Goal: Task Accomplishment & Management: Complete application form

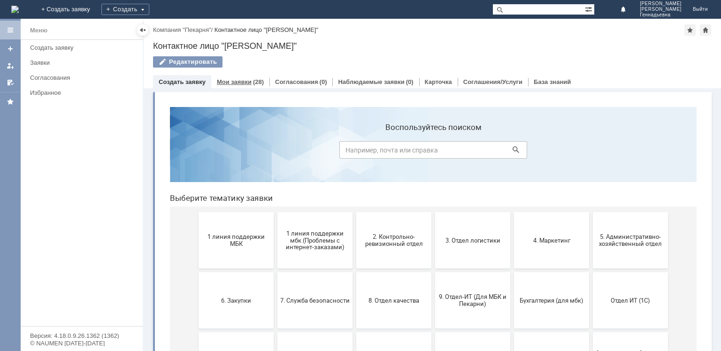
click at [261, 82] on div "Мои заявки (28)" at bounding box center [240, 82] width 58 height 14
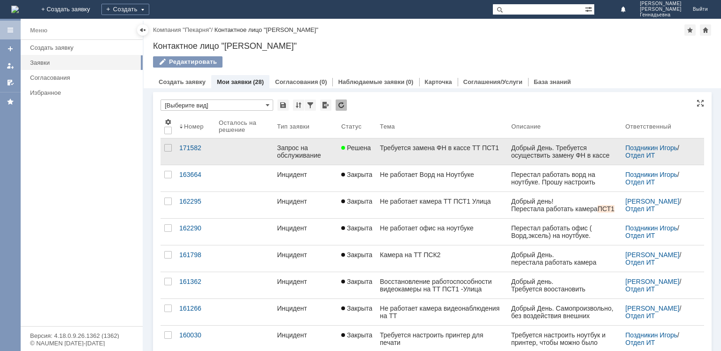
click at [305, 154] on div "Запрос на обслуживание" at bounding box center [305, 151] width 57 height 15
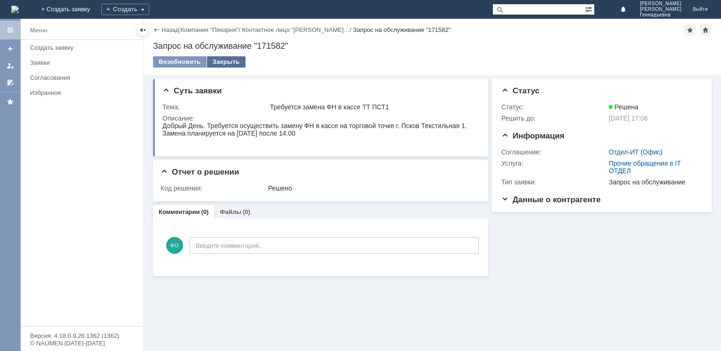
click at [233, 62] on div "Закрыть" at bounding box center [226, 61] width 38 height 11
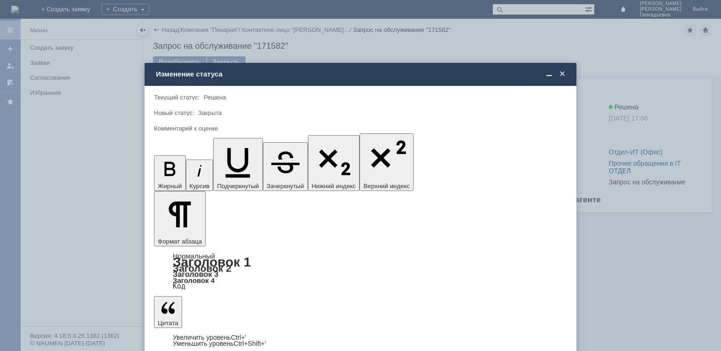
click at [563, 72] on span at bounding box center [561, 74] width 9 height 8
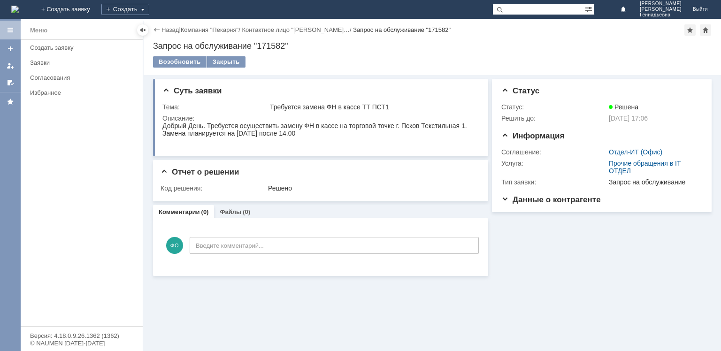
click at [159, 32] on div "Назад" at bounding box center [166, 29] width 26 height 7
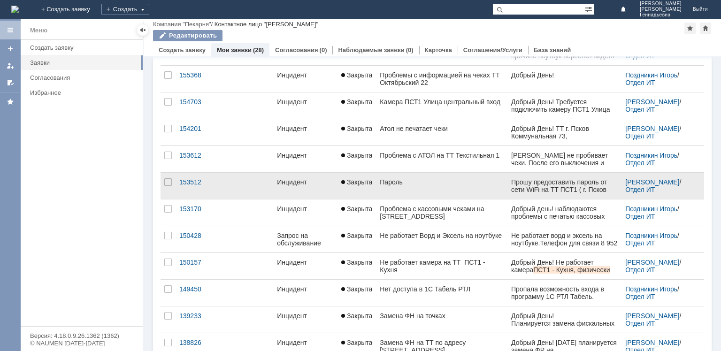
click at [358, 190] on link "Закрыта" at bounding box center [356, 186] width 38 height 26
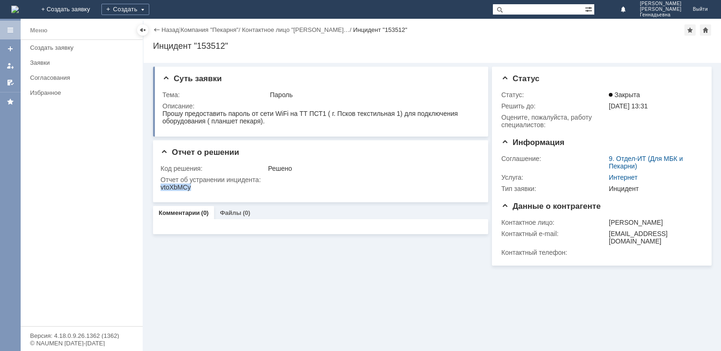
drag, startPoint x: 161, startPoint y: 189, endPoint x: 190, endPoint y: 187, distance: 28.2
click at [190, 187] on div "vtoXbMCy" at bounding box center [175, 187] width 30 height 8
click at [158, 28] on div "Назад" at bounding box center [166, 29] width 26 height 7
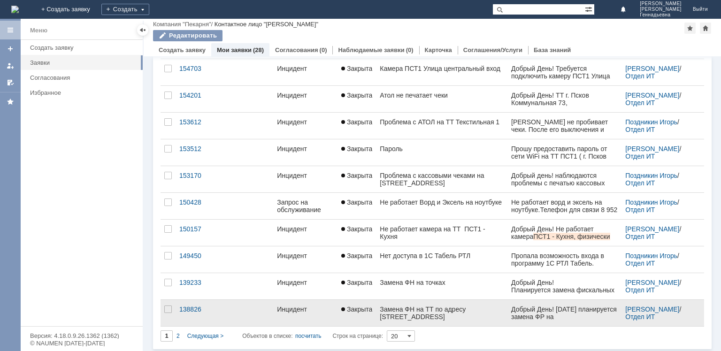
click at [381, 307] on div "Замена ФН на ТТ по адресу Г.Псков Рижский проспект 16" at bounding box center [442, 312] width 124 height 15
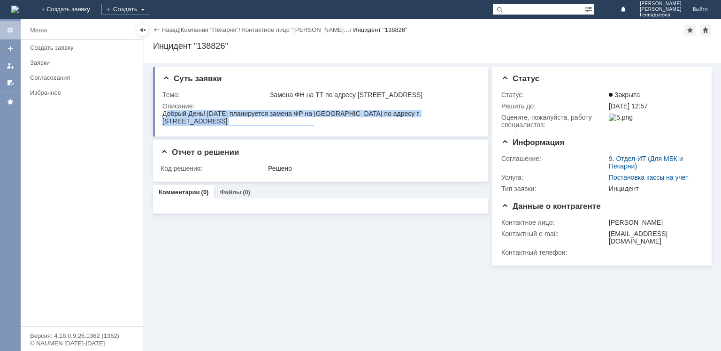
drag, startPoint x: 166, startPoint y: 114, endPoint x: 327, endPoint y: 126, distance: 161.3
click at [327, 126] on html "Добрый День! [DATE] планируется замена ФР на [GEOGRAPHIC_DATA] по адресу г. [ST…" at bounding box center [319, 121] width 314 height 23
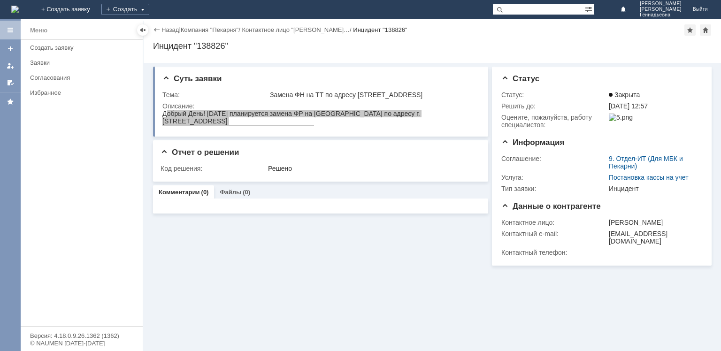
click at [366, 104] on div "Описание:" at bounding box center [319, 106] width 315 height 8
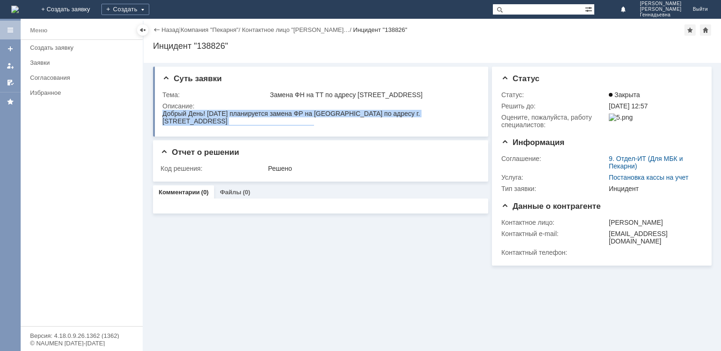
drag, startPoint x: 163, startPoint y: 114, endPoint x: 310, endPoint y: 118, distance: 146.9
click at [313, 117] on div "Добрый День! [DATE] планируется замена ФР на [GEOGRAPHIC_DATA] по адресу г. [ST…" at bounding box center [319, 121] width 314 height 23
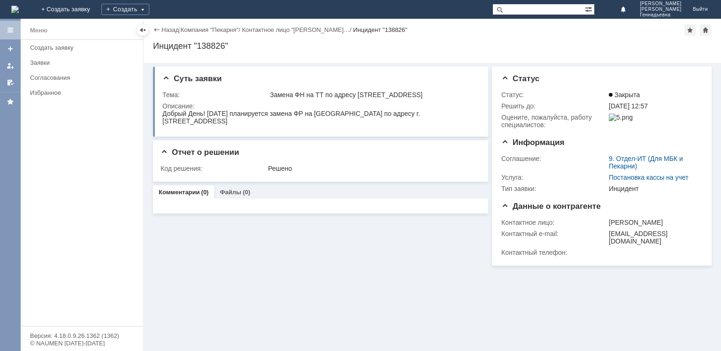
click at [316, 123] on div "Добрый День! [DATE] планируется замена ФР на [GEOGRAPHIC_DATA] по адресу г. [ST…" at bounding box center [319, 121] width 314 height 23
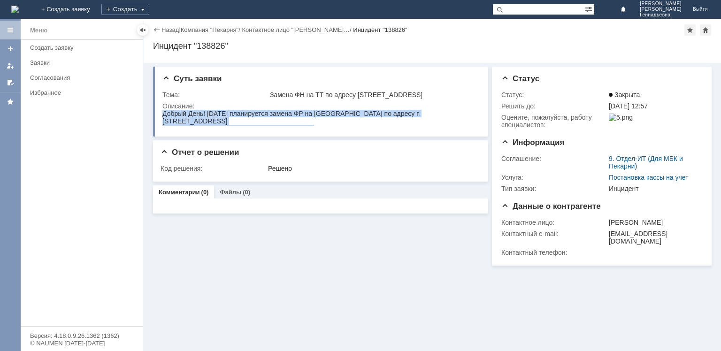
drag, startPoint x: 164, startPoint y: 114, endPoint x: 303, endPoint y: 129, distance: 140.2
click at [303, 129] on html "Добрый День! [DATE] планируется замена ФР на [GEOGRAPHIC_DATA] по адресу г. [ST…" at bounding box center [319, 121] width 314 height 23
copy div "Добрый День! [DATE] планируется замена ФР на [GEOGRAPHIC_DATA] по адресу г. [ST…"
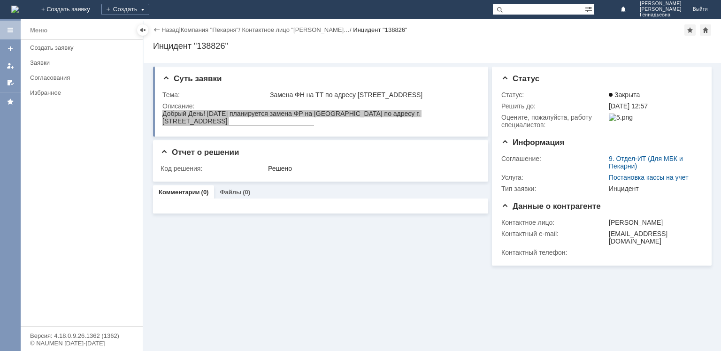
click at [161, 29] on div "Назад" at bounding box center [166, 29] width 26 height 7
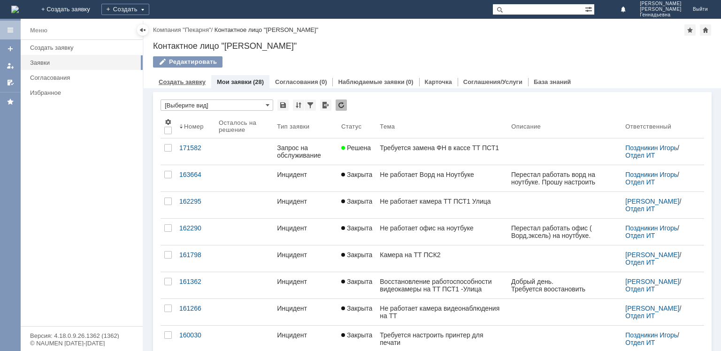
click at [194, 77] on div "Создать заявку" at bounding box center [182, 82] width 58 height 14
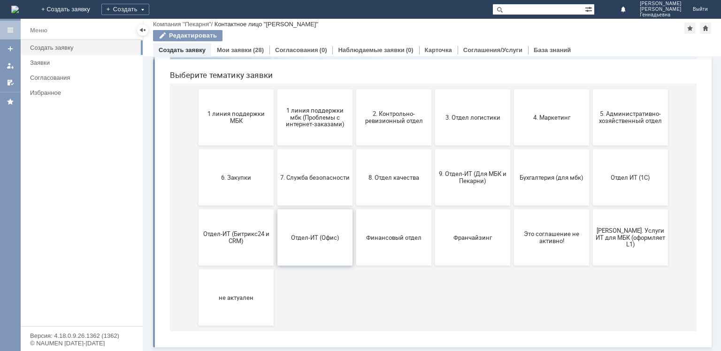
click at [312, 224] on button "Отдел-ИТ (Офис)" at bounding box center [314, 237] width 75 height 56
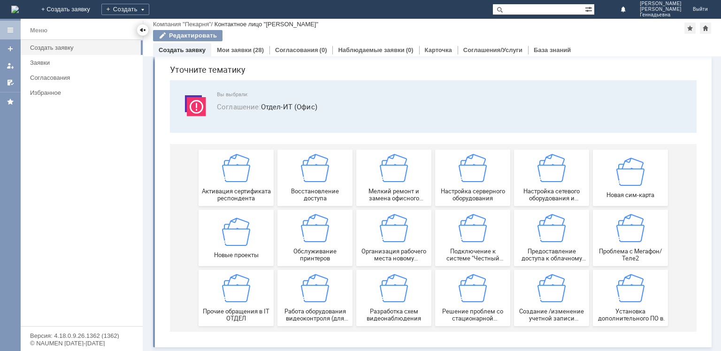
click at [143, 28] on div at bounding box center [143, 30] width 8 height 8
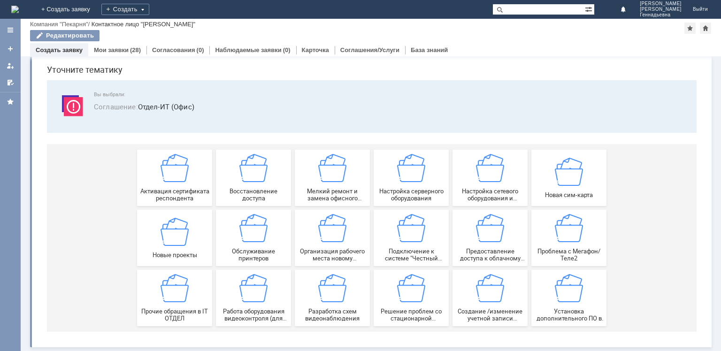
click at [44, 51] on link "Создать заявку" at bounding box center [59, 49] width 47 height 7
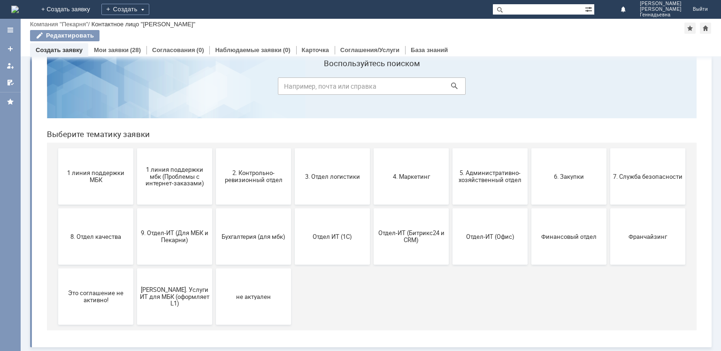
scroll to position [31, 0]
click at [198, 253] on button "9. Отдел-ИТ (Для МБК и Пекарни)" at bounding box center [174, 237] width 75 height 56
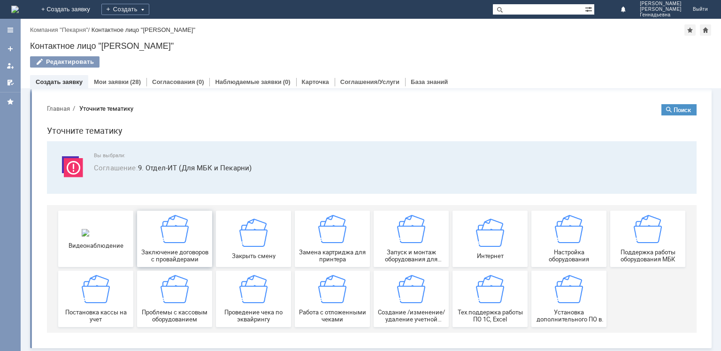
scroll to position [4, 0]
click at [99, 266] on div "Видеонаблюдение Заключение договоров с провайдерами Закрыть смену Замена картри…" at bounding box center [373, 268] width 630 height 128
click at [101, 274] on img at bounding box center [96, 288] width 28 height 28
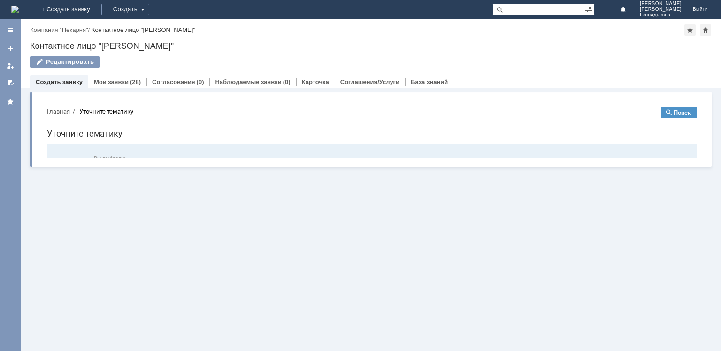
scroll to position [0, 0]
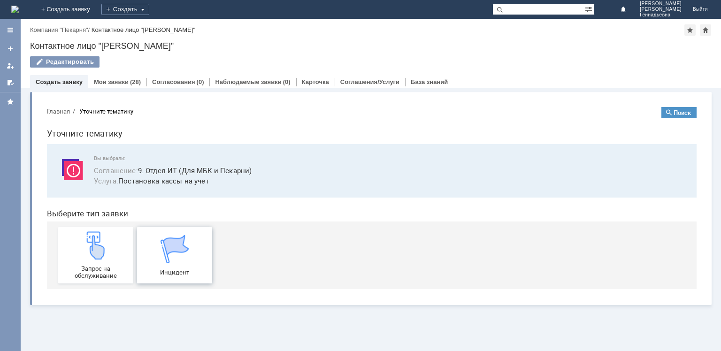
click at [199, 251] on div "Инцидент" at bounding box center [174, 255] width 69 height 41
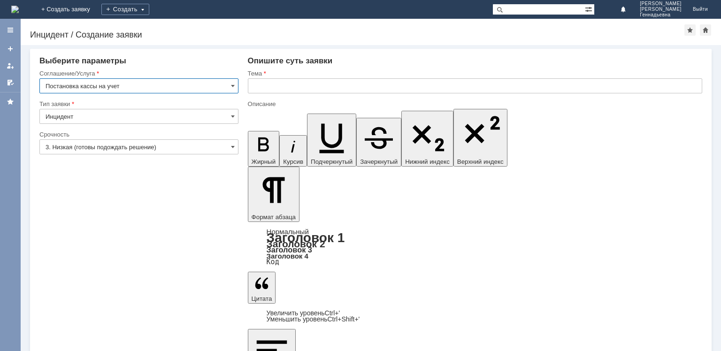
click at [207, 143] on input "3. Низкая (готовы подождать решение)" at bounding box center [138, 146] width 199 height 15
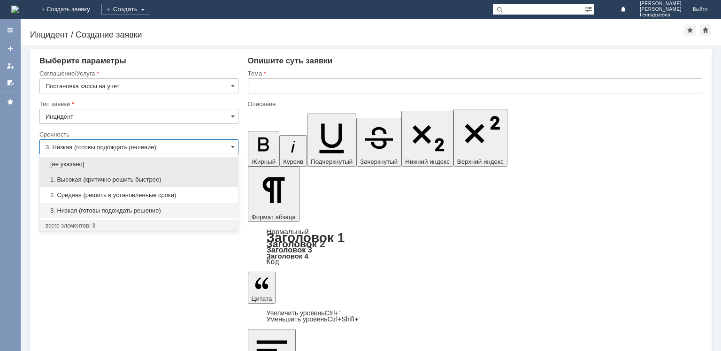
click at [208, 174] on div "1. Высокая (критично решить быстрее)" at bounding box center [139, 179] width 198 height 15
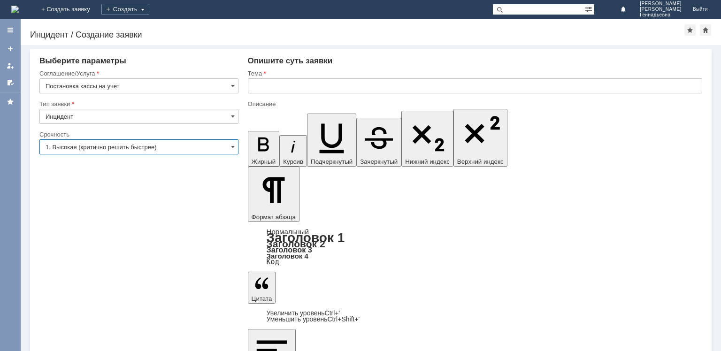
type input "1. Высокая (критично решить быстрее)"
click at [315, 89] on input "text" at bounding box center [475, 85] width 454 height 15
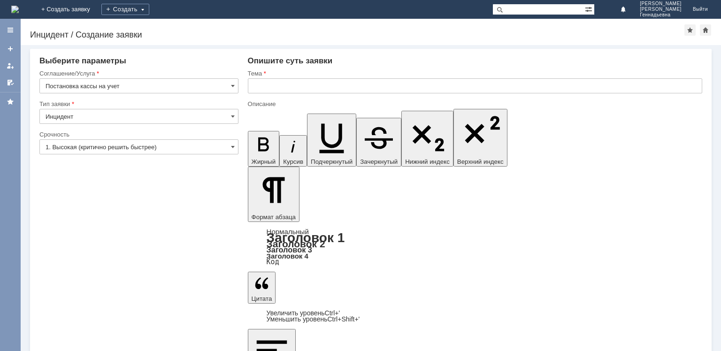
drag, startPoint x: 560, startPoint y: 2790, endPoint x: 508, endPoint y: 2788, distance: 52.6
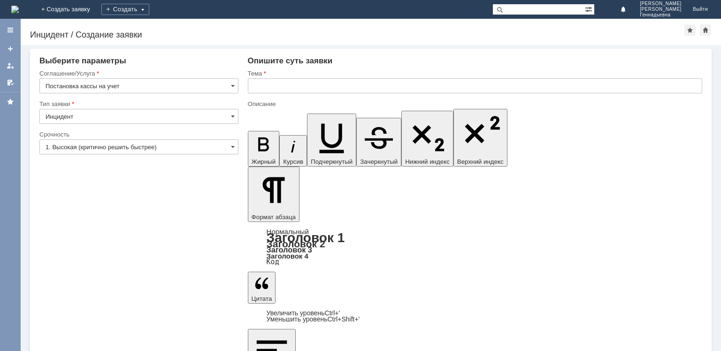
click at [335, 91] on input "text" at bounding box center [475, 85] width 454 height 15
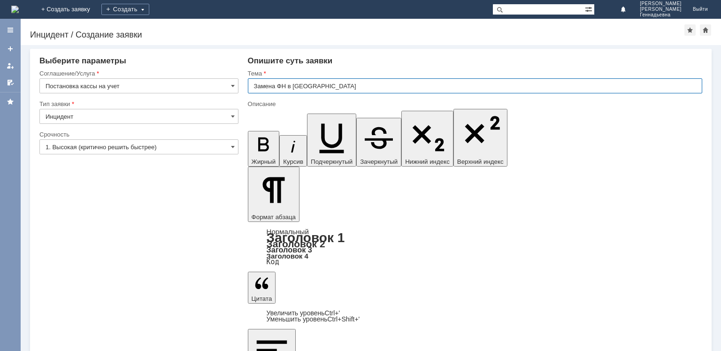
type input "Замена ФН в [GEOGRAPHIC_DATA]"
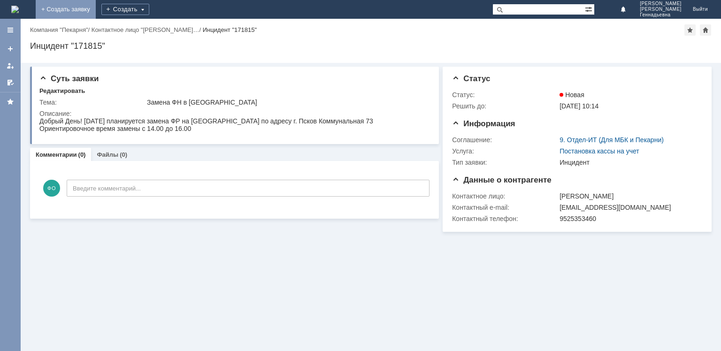
click at [96, 15] on link "+ Создать заявку" at bounding box center [66, 9] width 60 height 19
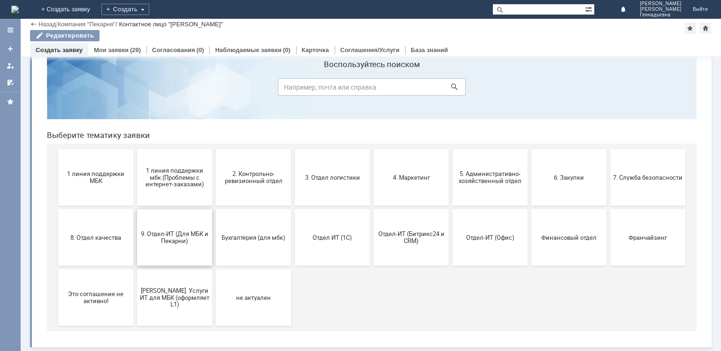
scroll to position [31, 0]
click at [191, 221] on button "9. Отдел-ИТ (Для МБК и Пекарни)" at bounding box center [174, 237] width 75 height 56
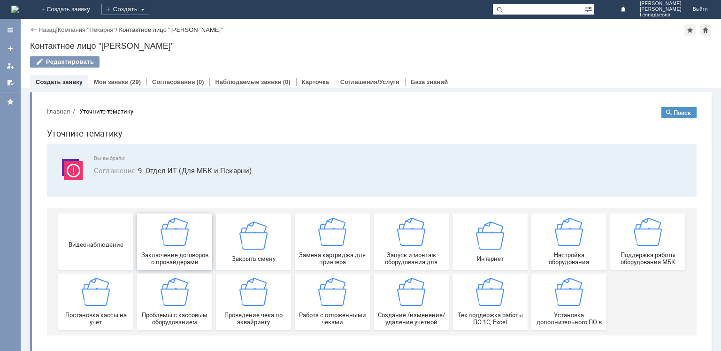
scroll to position [4, 0]
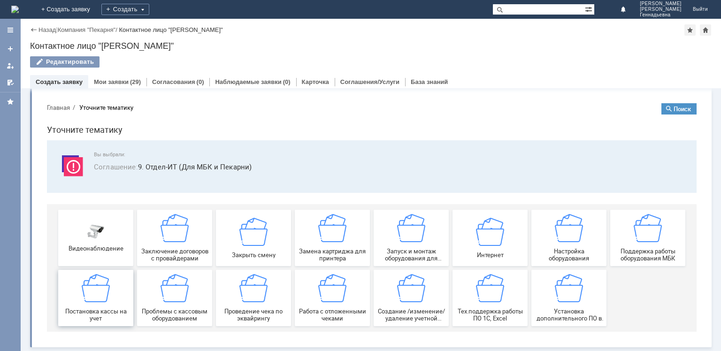
click at [90, 305] on div "Постановка кассы на учет" at bounding box center [95, 298] width 69 height 48
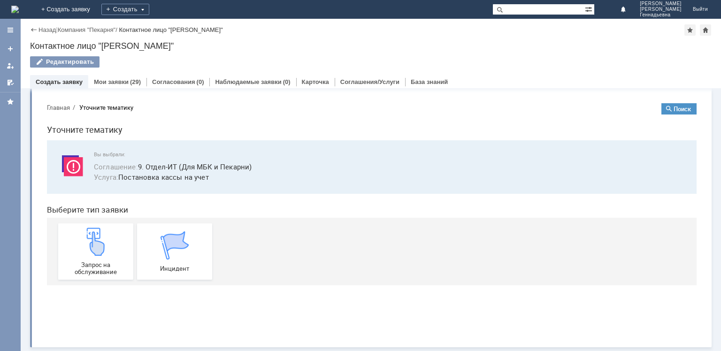
scroll to position [0, 0]
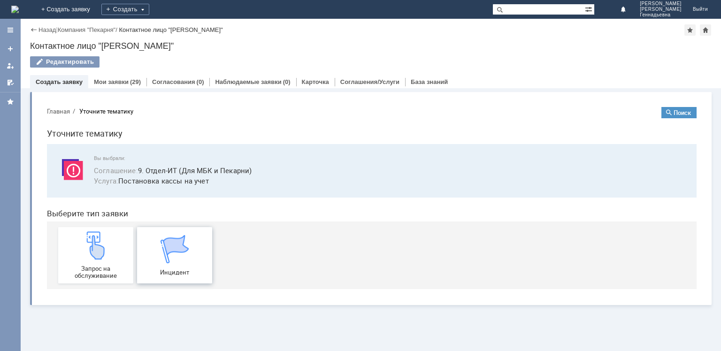
click at [173, 240] on img at bounding box center [174, 249] width 28 height 28
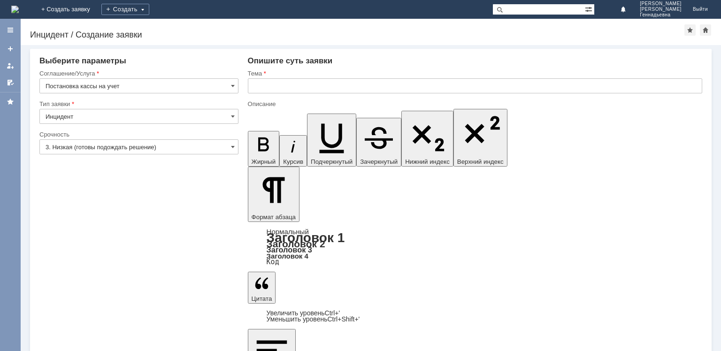
click at [219, 116] on input "Инцидент" at bounding box center [138, 116] width 199 height 15
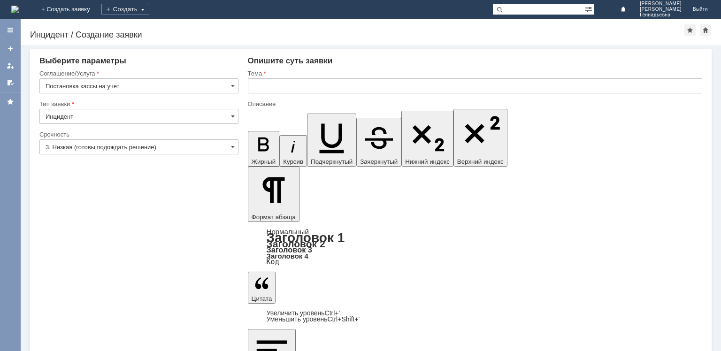
type input "Инцидент"
click at [215, 152] on input "3. Низкая (готовы подождать решение)" at bounding box center [138, 146] width 199 height 15
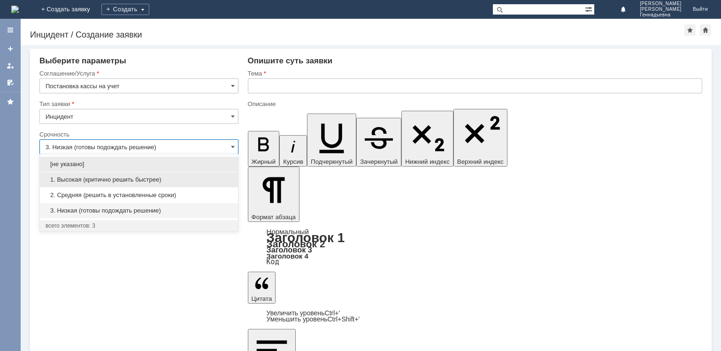
click at [198, 175] on div "1. Высокая (критично решить быстрее)" at bounding box center [139, 179] width 198 height 15
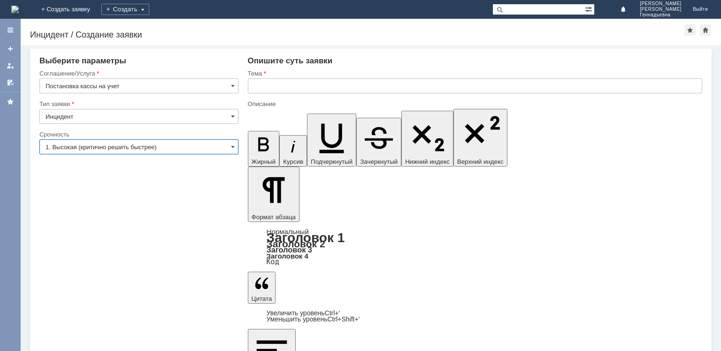
type input "1. Высокая (критично решить быстрее)"
drag, startPoint x: 281, startPoint y: 87, endPoint x: 277, endPoint y: 104, distance: 17.2
click at [280, 87] on input "text" at bounding box center [475, 85] width 454 height 15
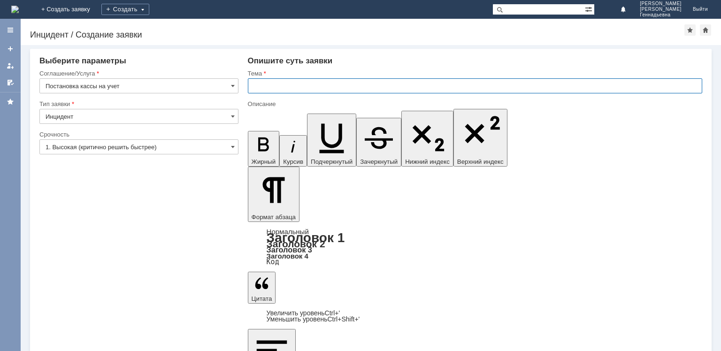
click at [274, 82] on input "text" at bounding box center [475, 85] width 454 height 15
type input "Замена ФН в [GEOGRAPHIC_DATA]"
